Goal: Transaction & Acquisition: Purchase product/service

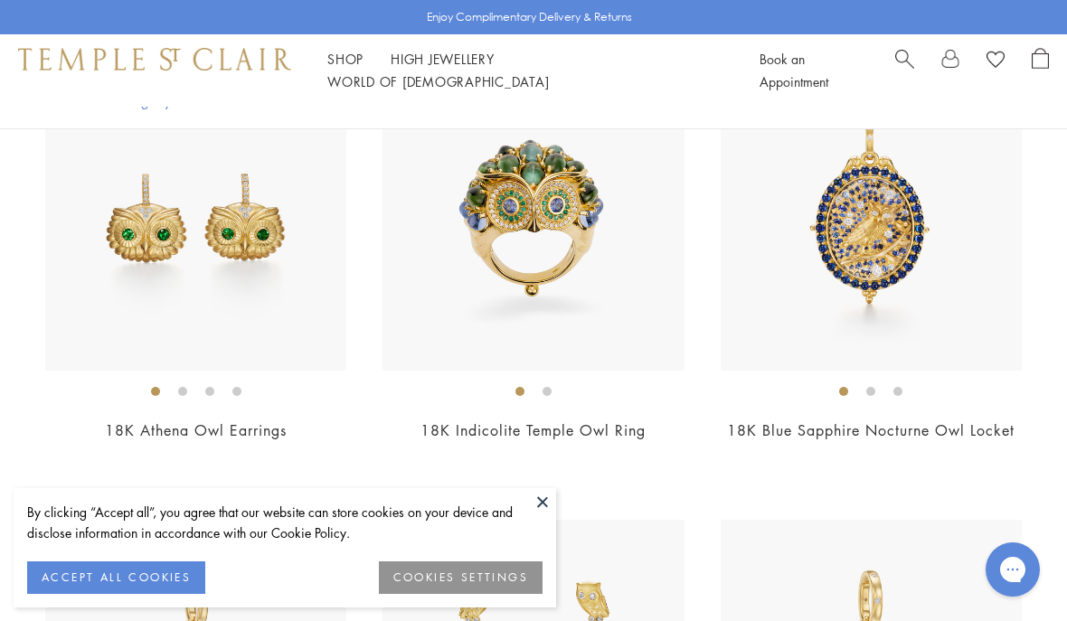
scroll to position [951, 0]
click at [549, 516] on button at bounding box center [542, 501] width 27 height 27
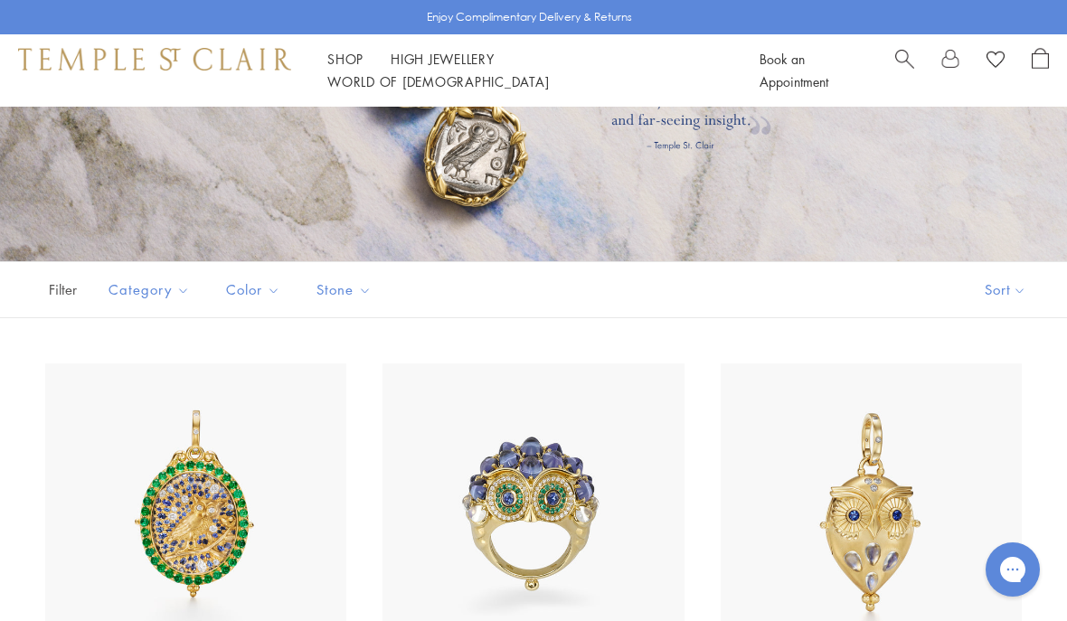
scroll to position [198, 0]
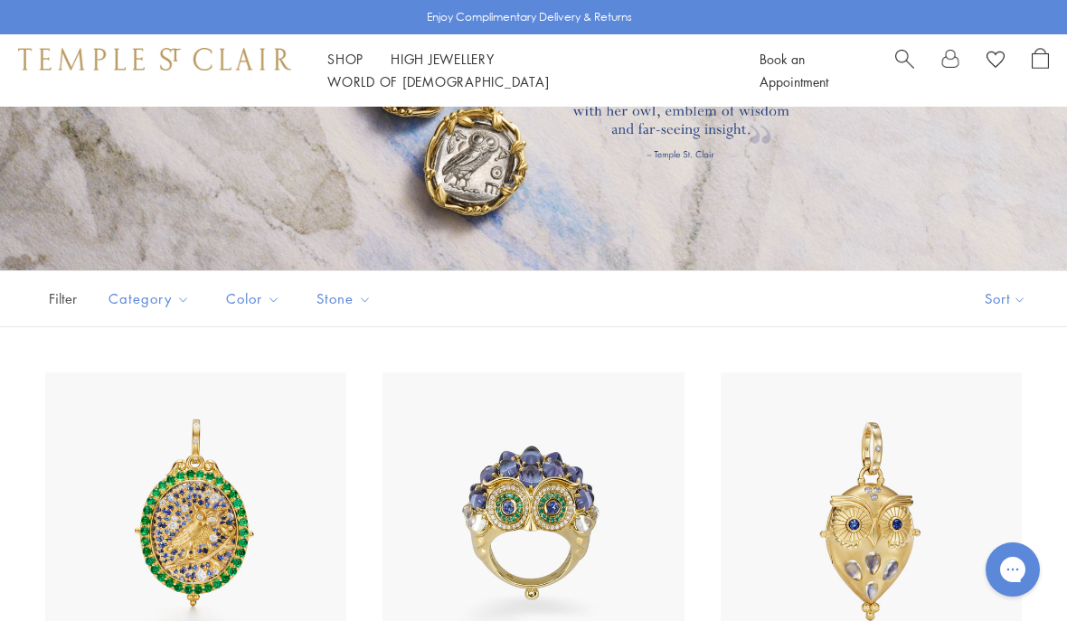
click at [906, 67] on span "Search" at bounding box center [905, 57] width 19 height 19
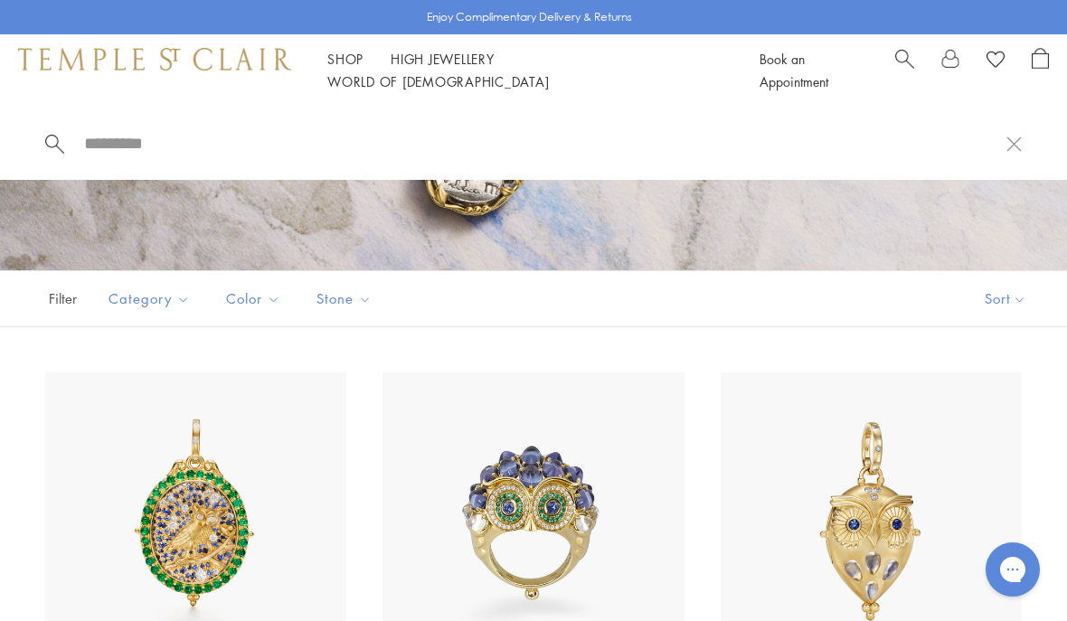
click at [115, 148] on input "search" at bounding box center [544, 143] width 925 height 21
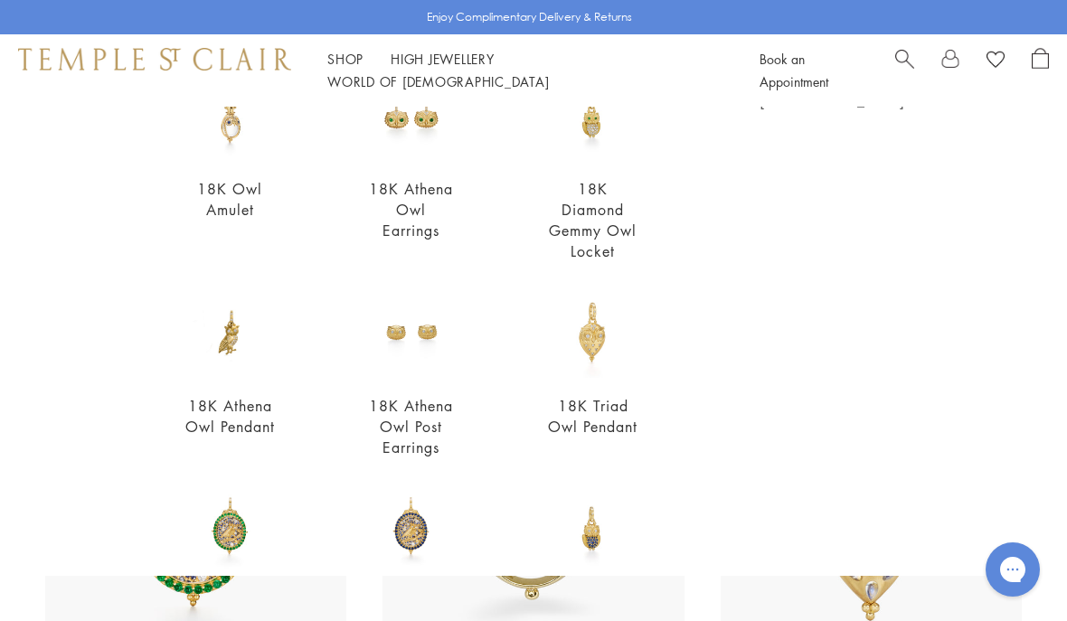
scroll to position [212, 0]
type input "*********"
click at [245, 368] on img at bounding box center [230, 332] width 91 height 91
click at [750, 415] on div "10 results View all 18K Owl Amulet From $5,900 18K Athena Owl Earrings $6,900 1…" at bounding box center [533, 451] width 977 height 890
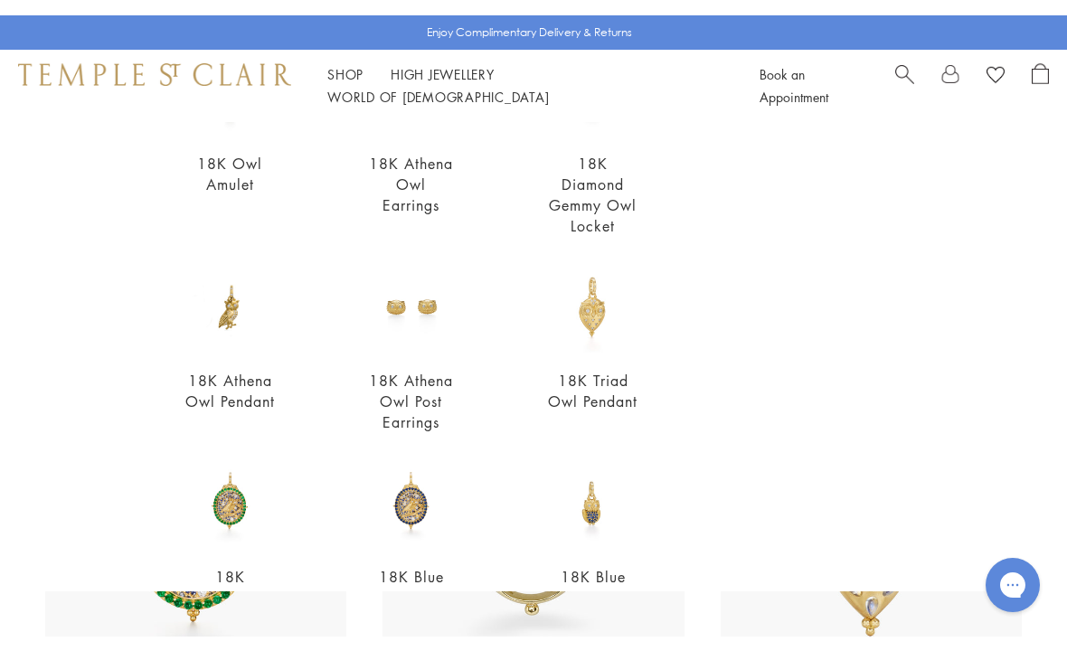
scroll to position [256, 0]
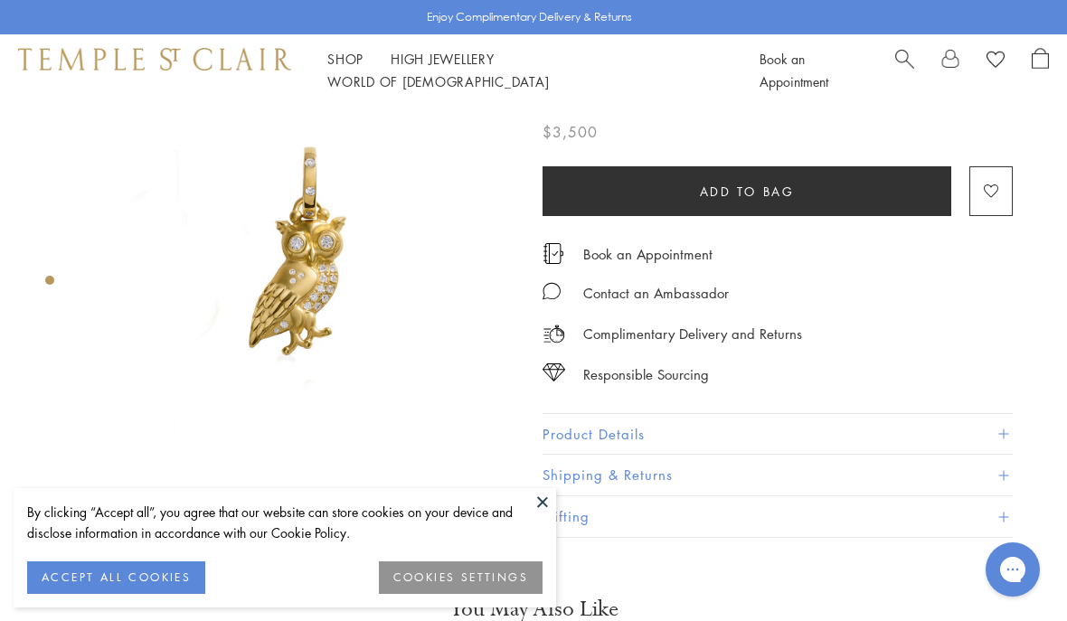
scroll to position [70, 0]
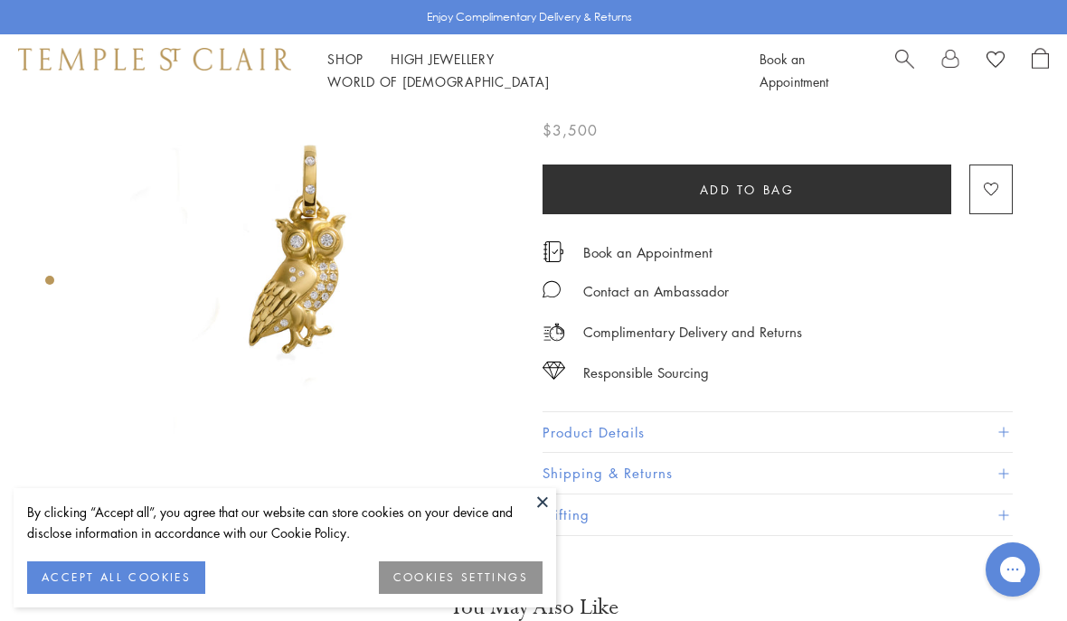
click at [550, 505] on button at bounding box center [542, 501] width 27 height 27
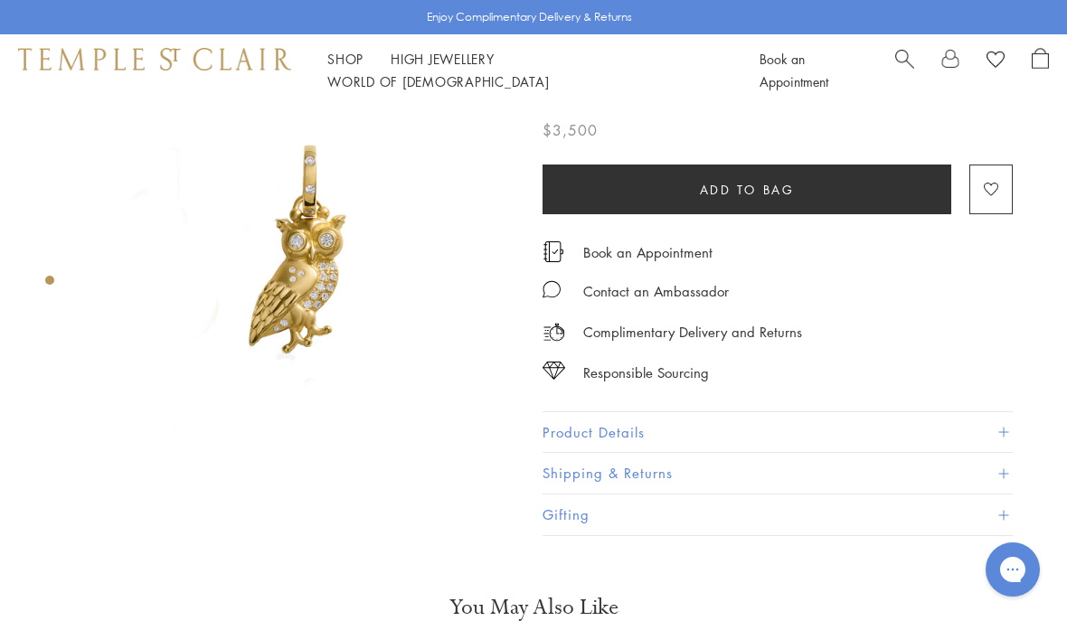
click at [1007, 437] on button "Product Details" at bounding box center [778, 432] width 470 height 41
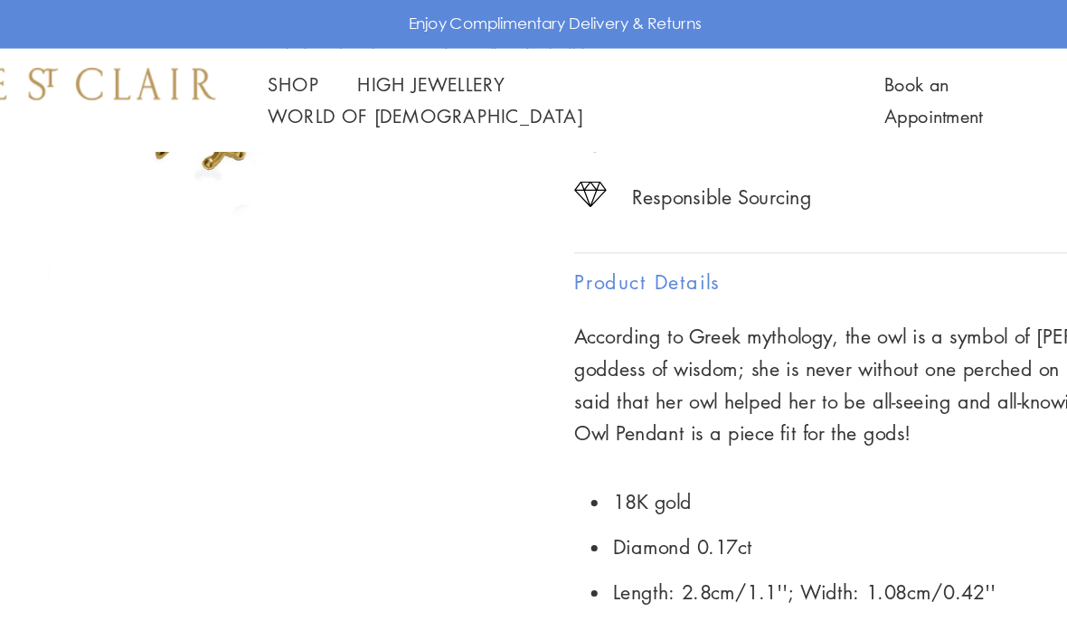
scroll to position [271, 0]
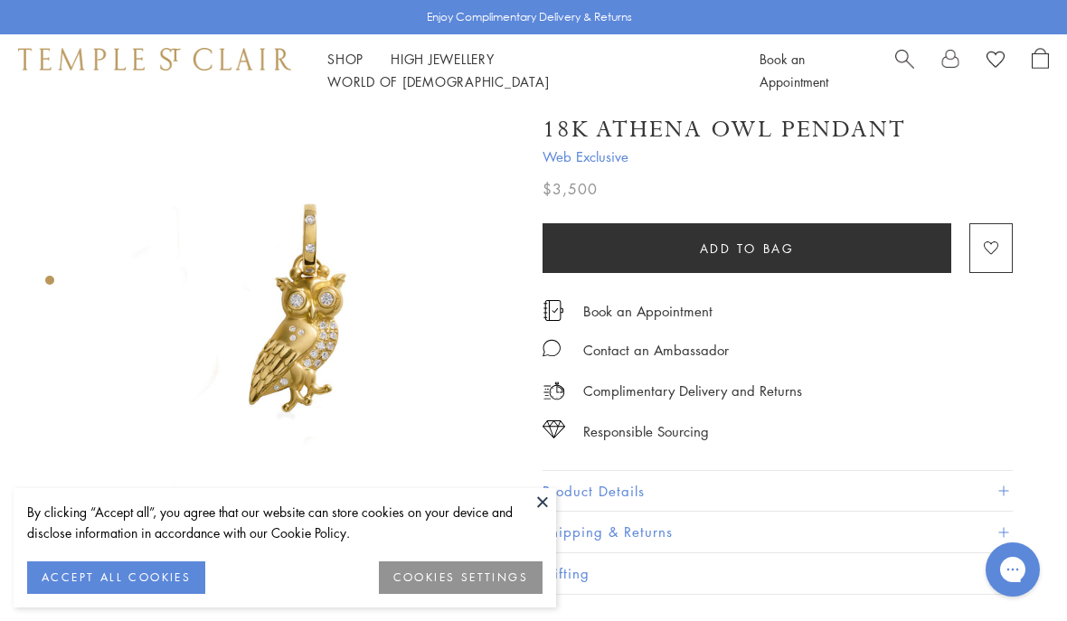
scroll to position [10, 0]
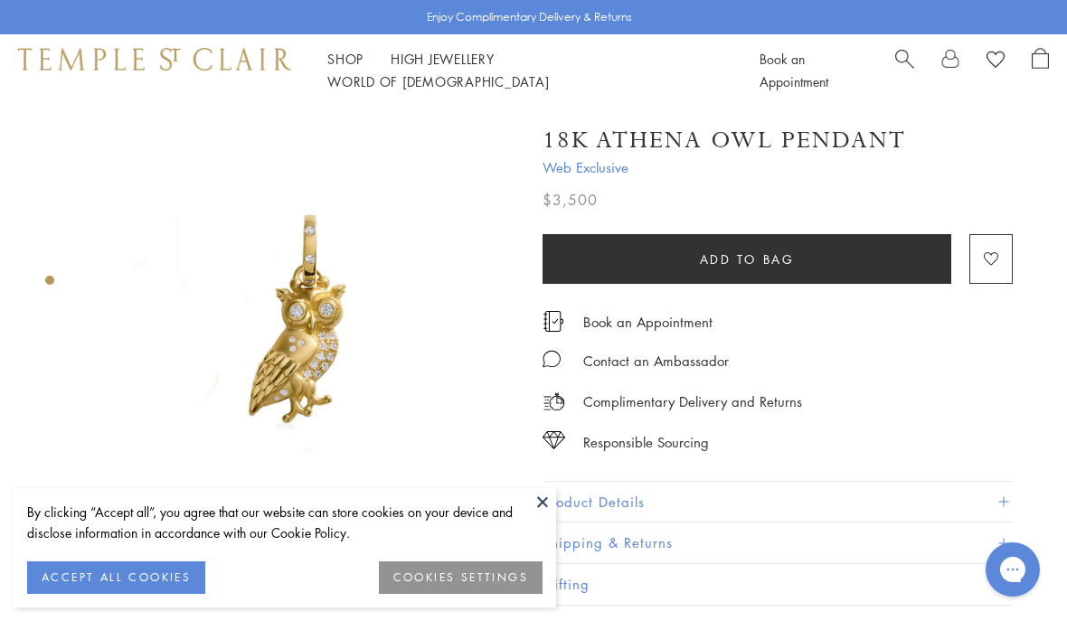
click at [60, 282] on div at bounding box center [285, 319] width 570 height 425
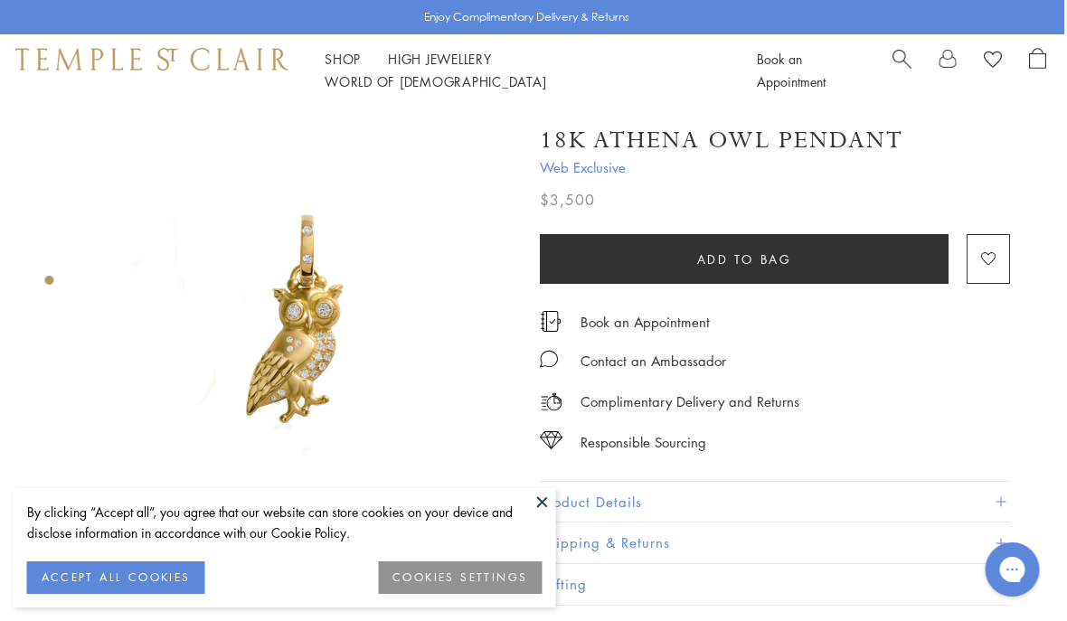
scroll to position [0, 4]
click at [809, 261] on button "Add to bag" at bounding box center [743, 259] width 409 height 50
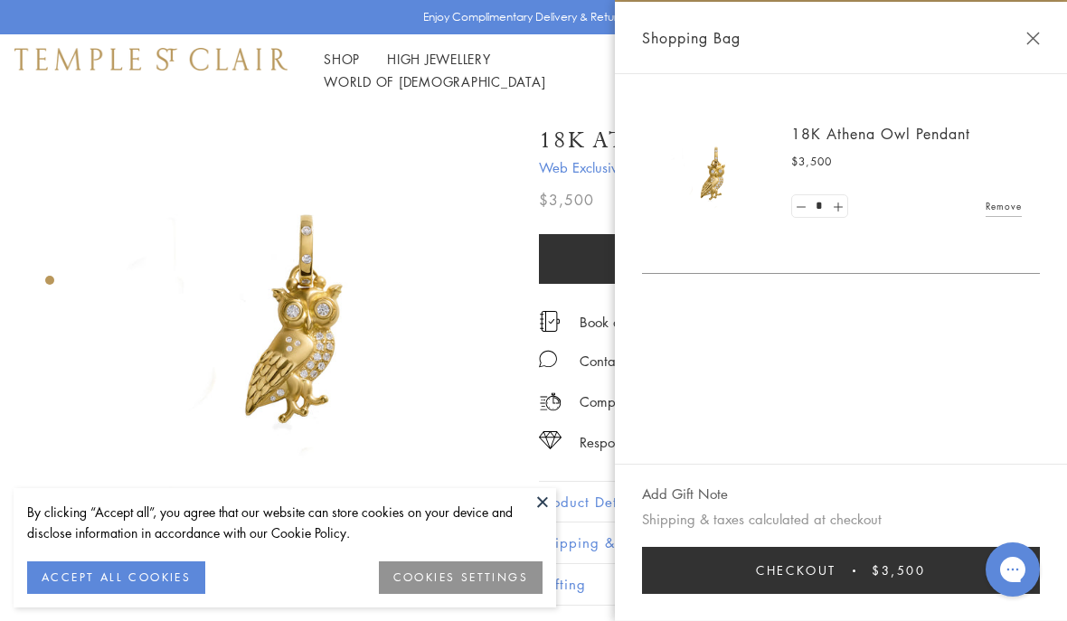
click at [1000, 215] on link "Remove" at bounding box center [1004, 206] width 36 height 20
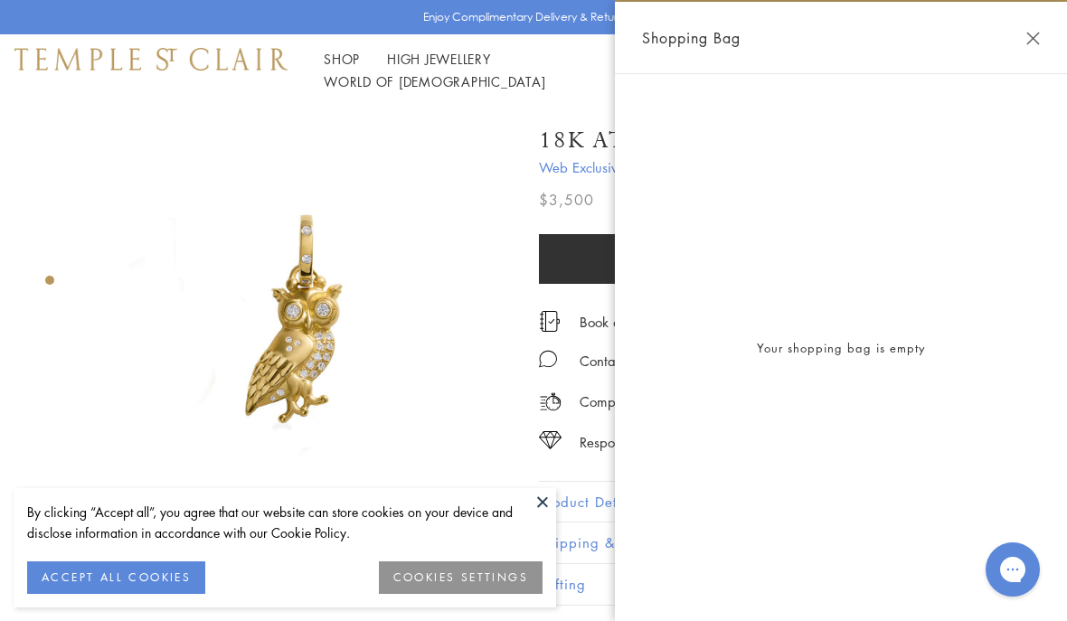
click at [1038, 44] on button "Close Shopping Bag" at bounding box center [1034, 39] width 14 height 14
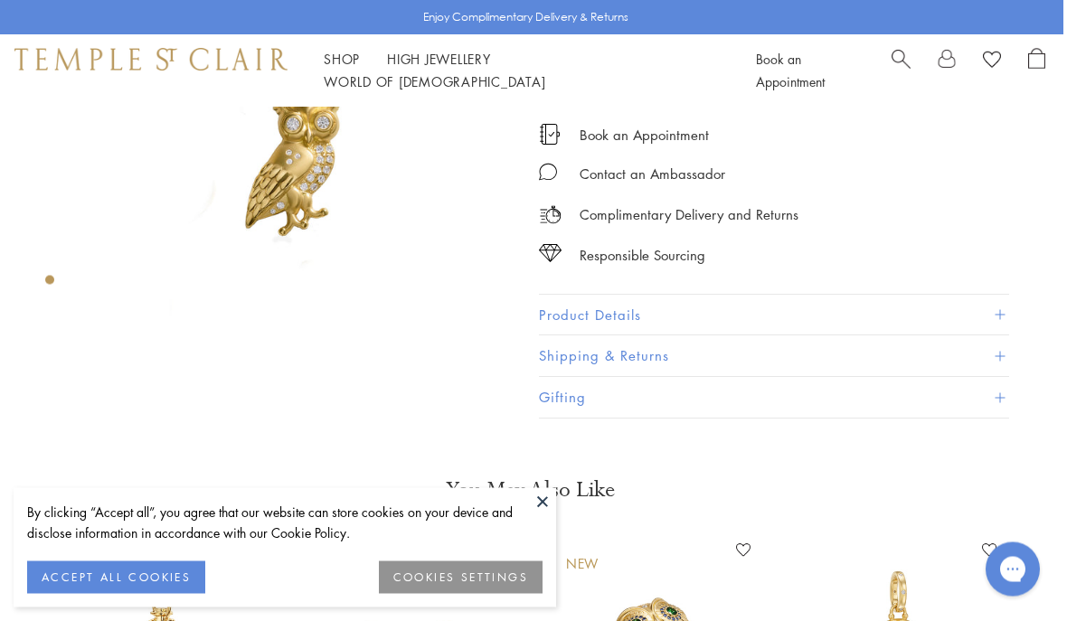
scroll to position [187, 4]
click at [1007, 347] on button "Shipping & Returns" at bounding box center [774, 356] width 470 height 41
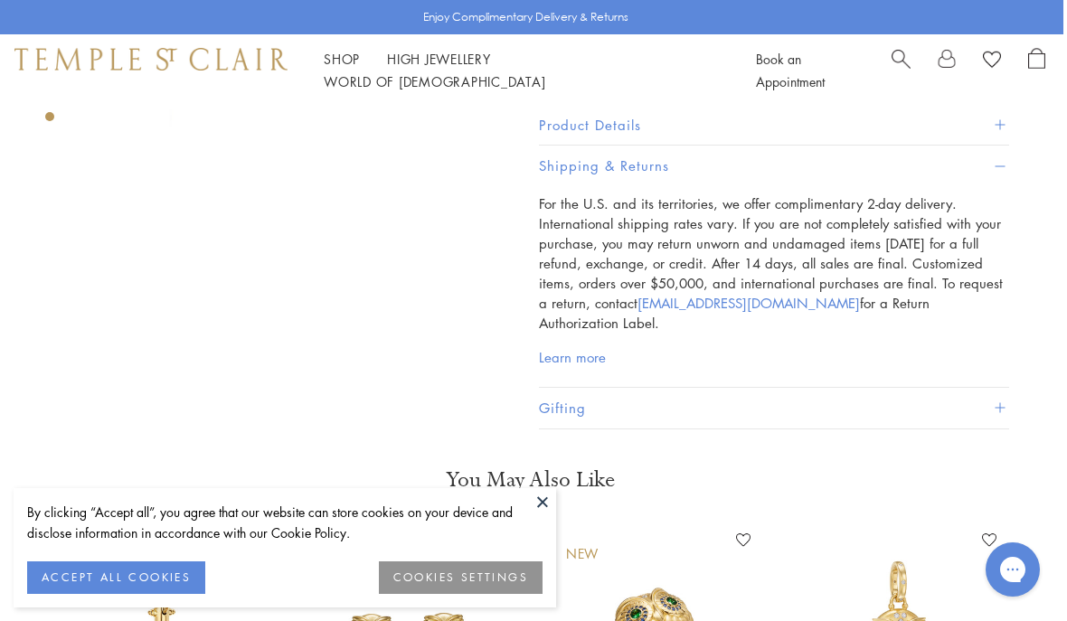
scroll to position [375, 4]
